Goal: Task Accomplishment & Management: Manage account settings

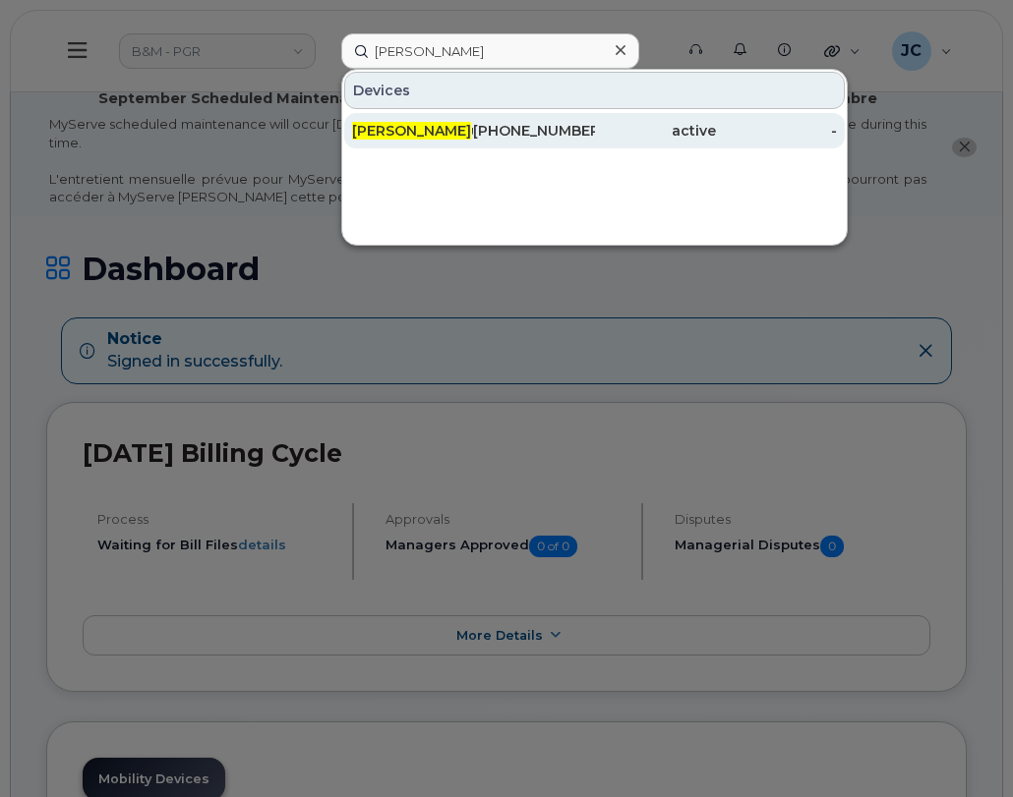
type input "[PERSON_NAME]"
click at [532, 135] on div "[PHONE_NUMBER]" at bounding box center [533, 131] width 121 height 20
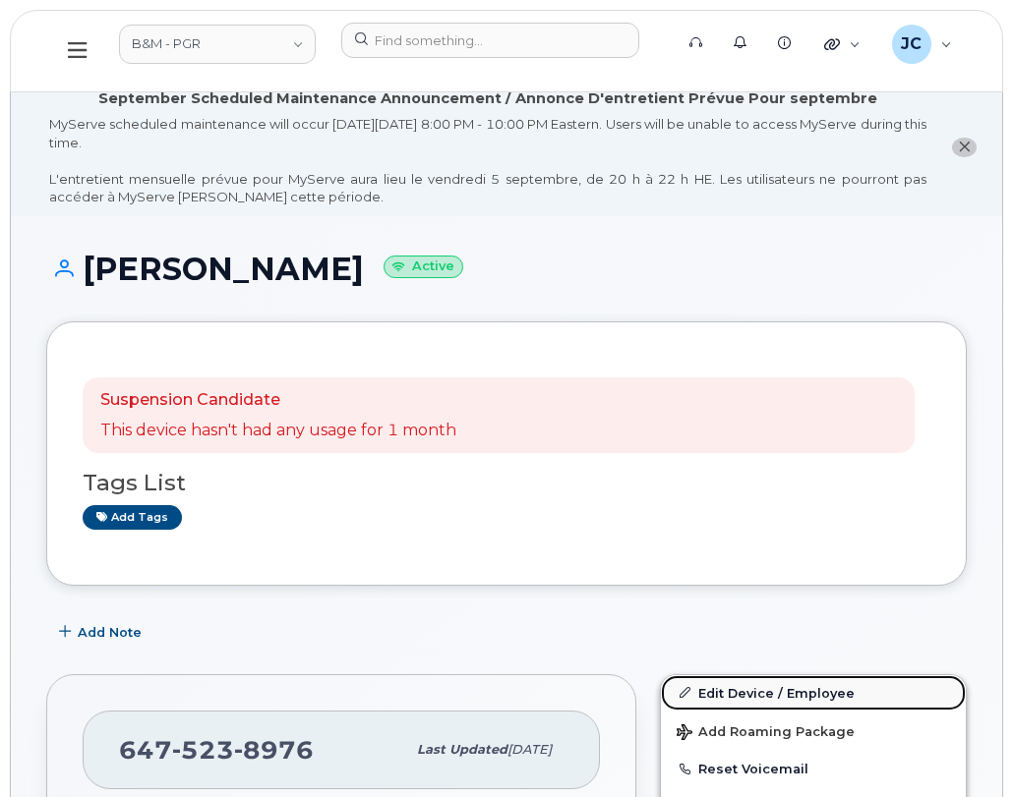
click at [752, 696] on link "Edit Device / Employee" at bounding box center [813, 692] width 305 height 35
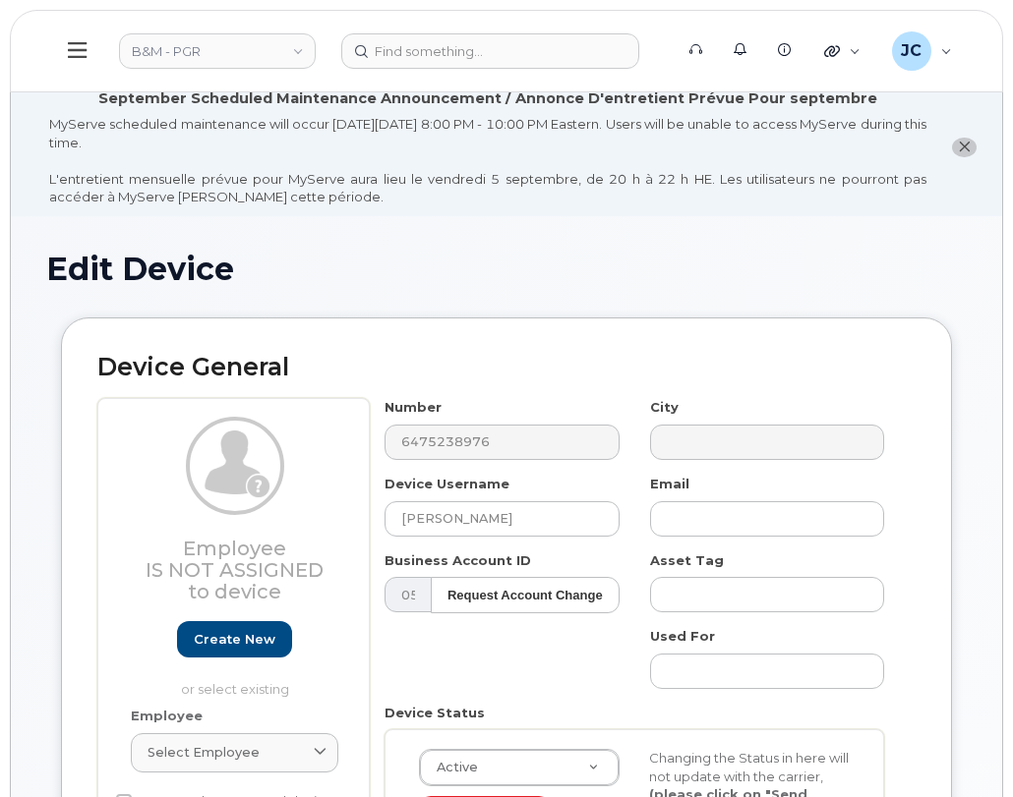
select select "91357"
drag, startPoint x: 523, startPoint y: 521, endPoint x: 225, endPoint y: 555, distance: 299.8
click at [228, 551] on div "Employee Is not assigned to device Create new or select existing Employee Selec…" at bounding box center [506, 691] width 818 height 586
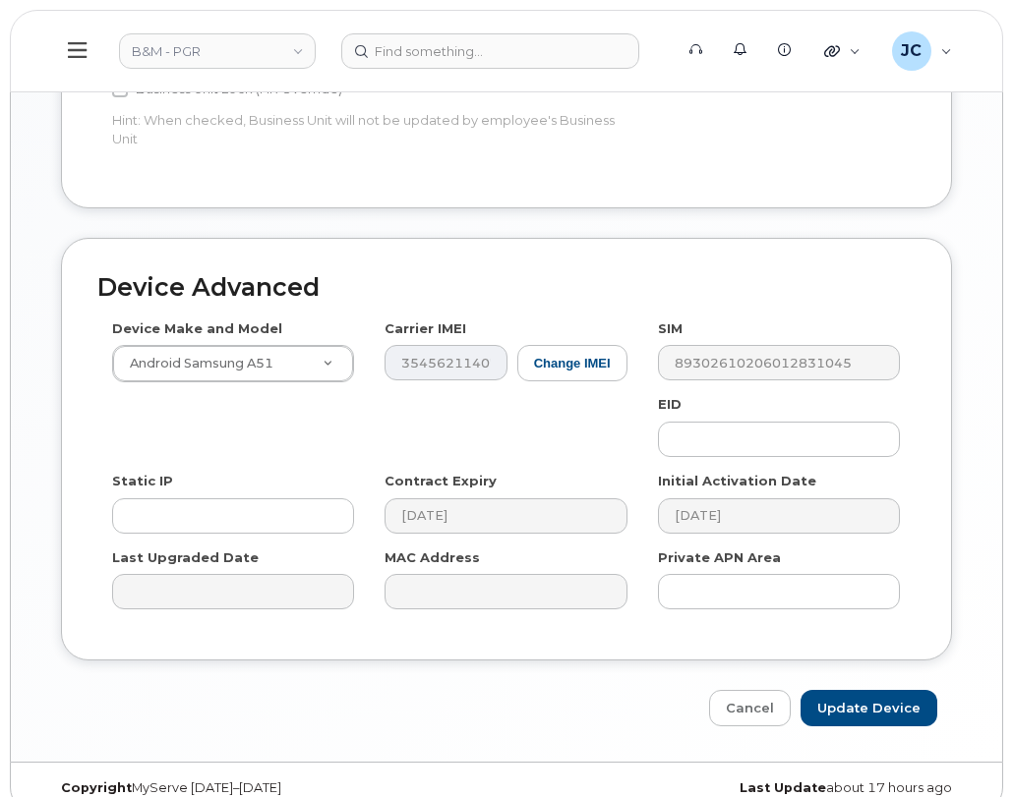
scroll to position [1178, 0]
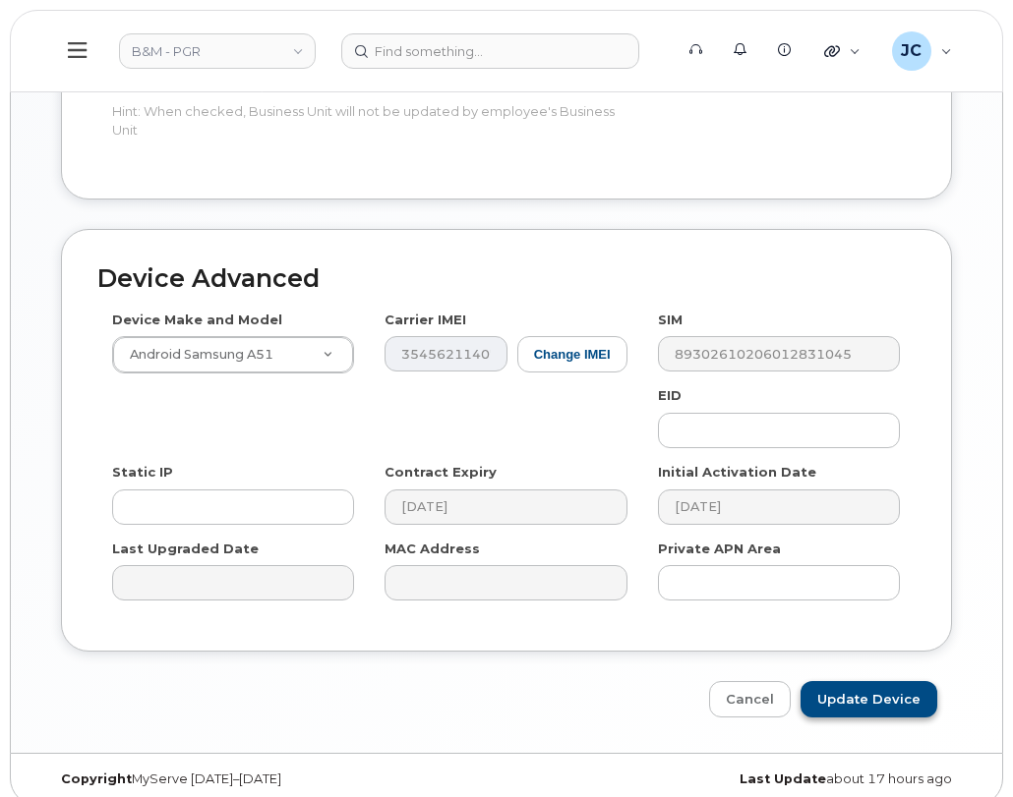
type input "[PERSON_NAME]"
click at [854, 686] on input "Update Device" at bounding box center [868, 699] width 137 height 36
type input "Saving..."
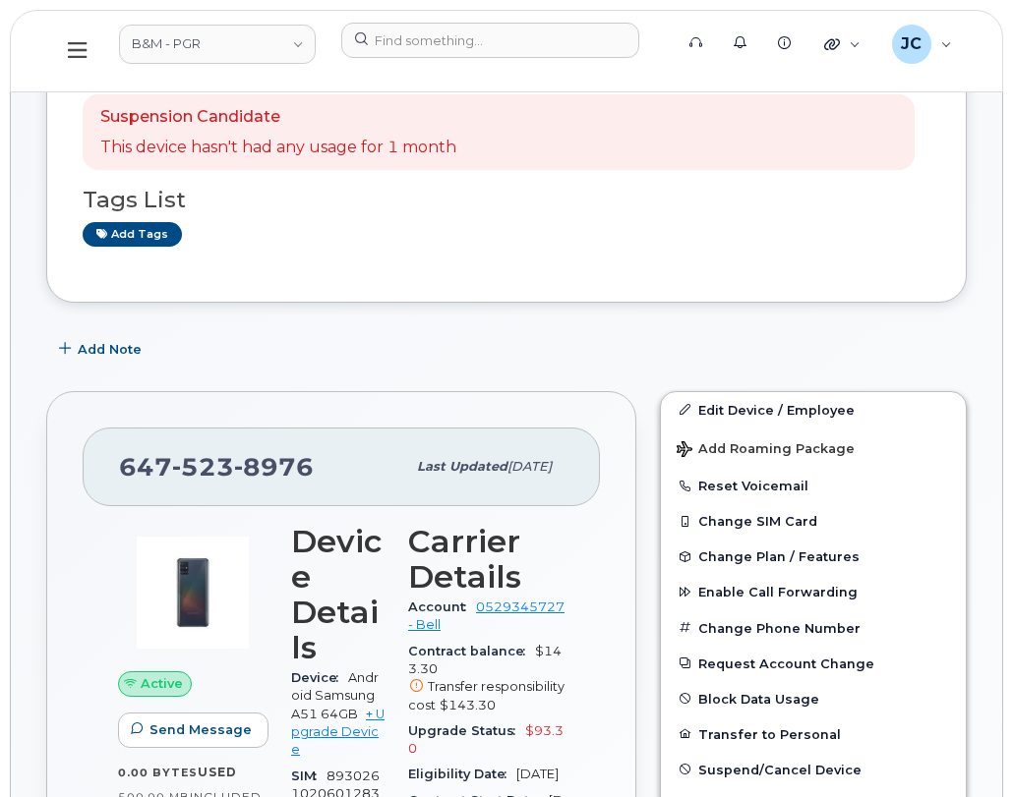
scroll to position [295, 0]
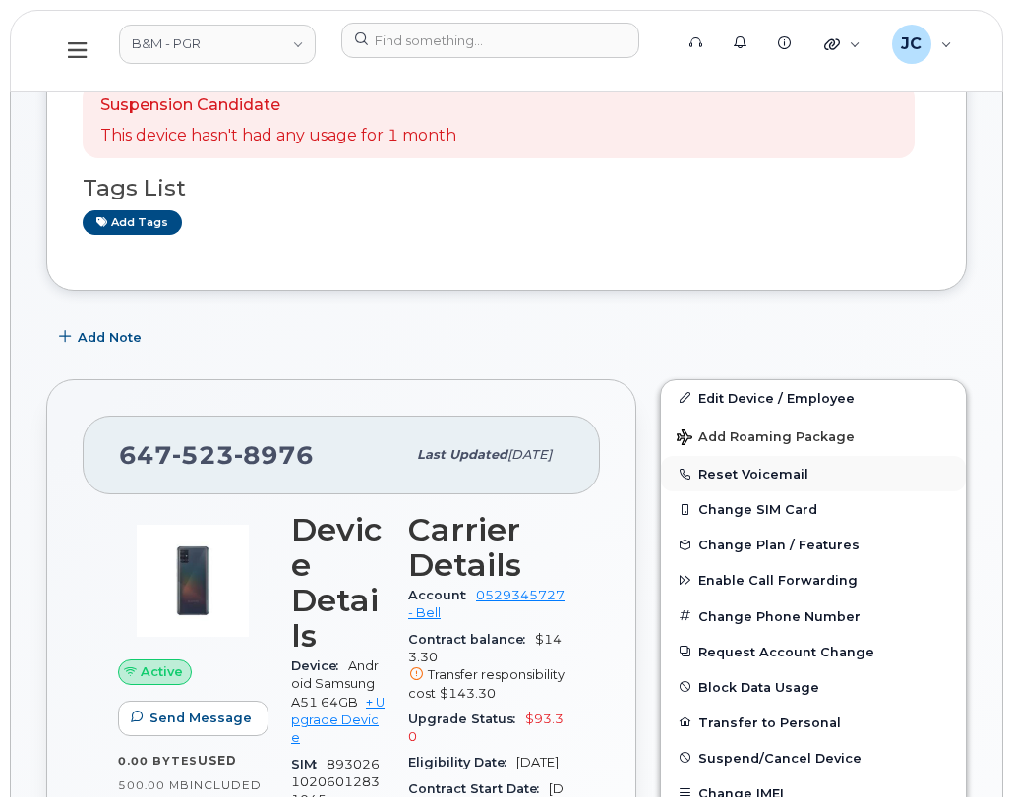
click at [774, 469] on button "Reset Voicemail" at bounding box center [813, 473] width 305 height 35
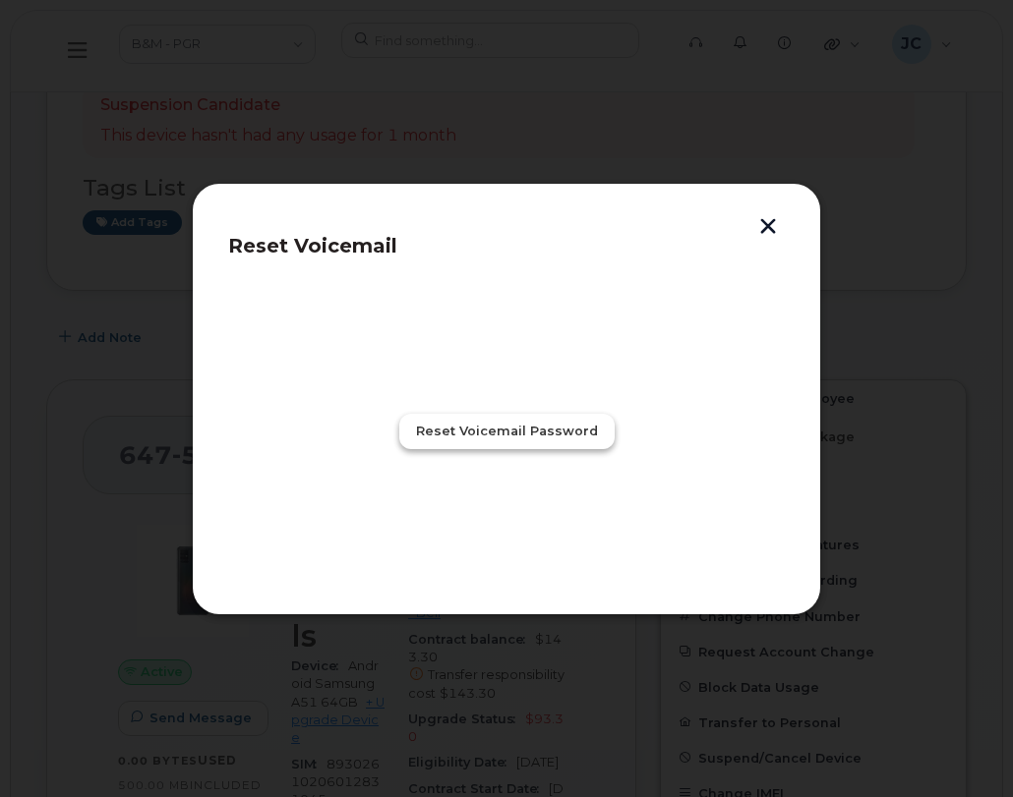
click at [530, 426] on span "Reset Voicemail Password" at bounding box center [507, 431] width 182 height 19
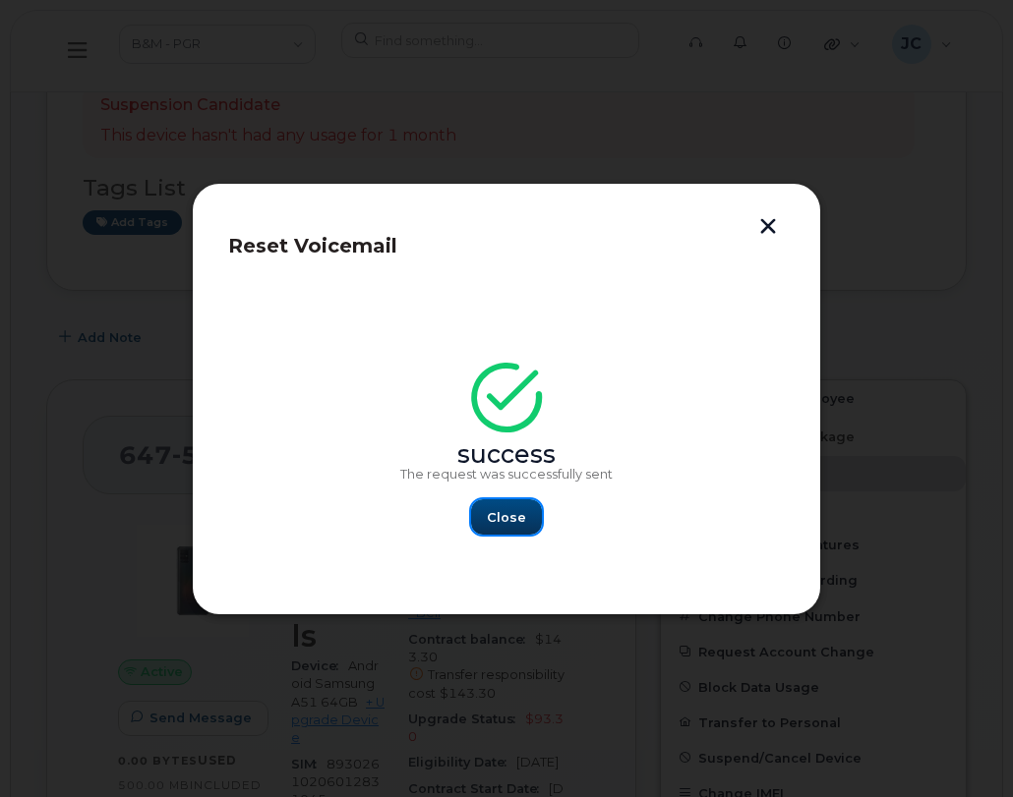
click at [507, 521] on span "Close" at bounding box center [506, 517] width 39 height 19
